Goal: Find specific page/section: Find specific page/section

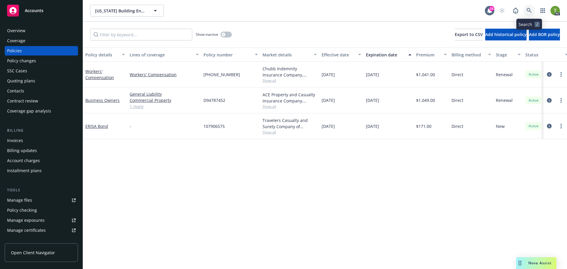
click at [527, 9] on icon at bounding box center [528, 10] width 5 height 5
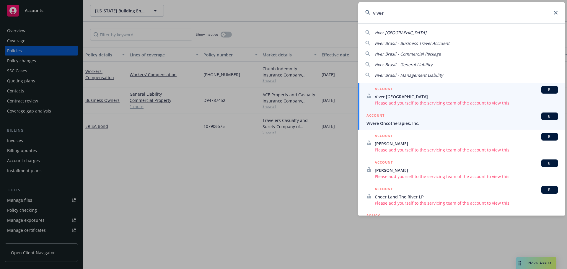
type input "viver"
click at [389, 118] on div "ACCOUNT BI" at bounding box center [461, 116] width 191 height 8
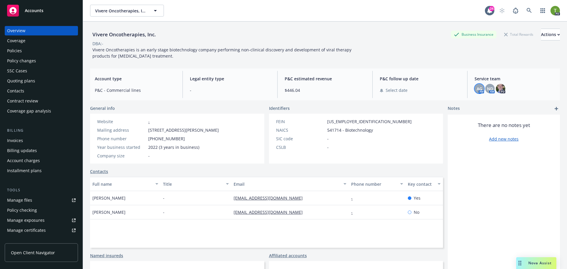
click at [476, 91] on span "AG" at bounding box center [479, 89] width 6 height 6
click at [487, 89] on span "ND" at bounding box center [490, 89] width 6 height 6
click at [15, 49] on div "Policies" at bounding box center [14, 50] width 15 height 9
